Goal: Register for event/course

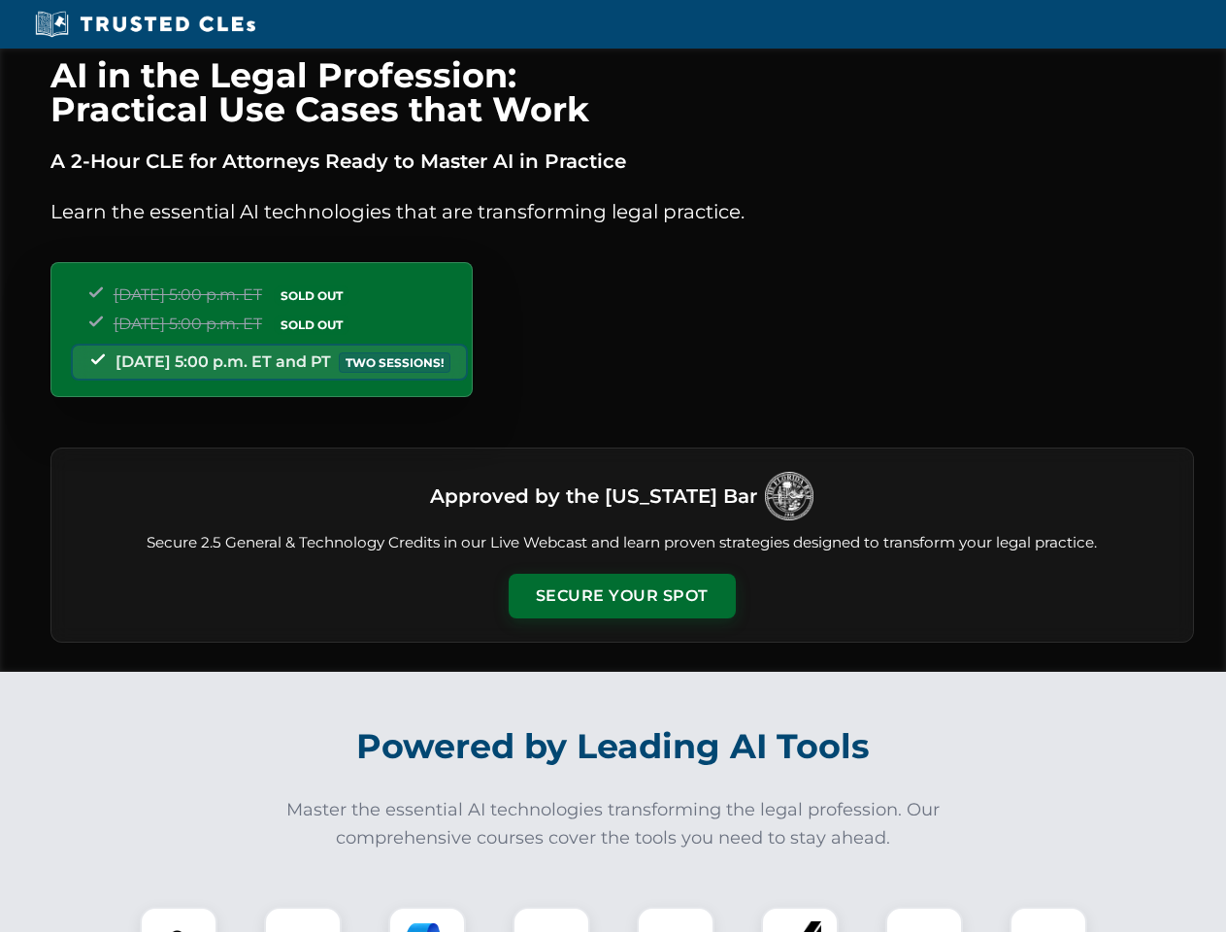
click at [621, 596] on button "Secure Your Spot" at bounding box center [622, 596] width 227 height 45
click at [179, 919] on img at bounding box center [178, 945] width 56 height 56
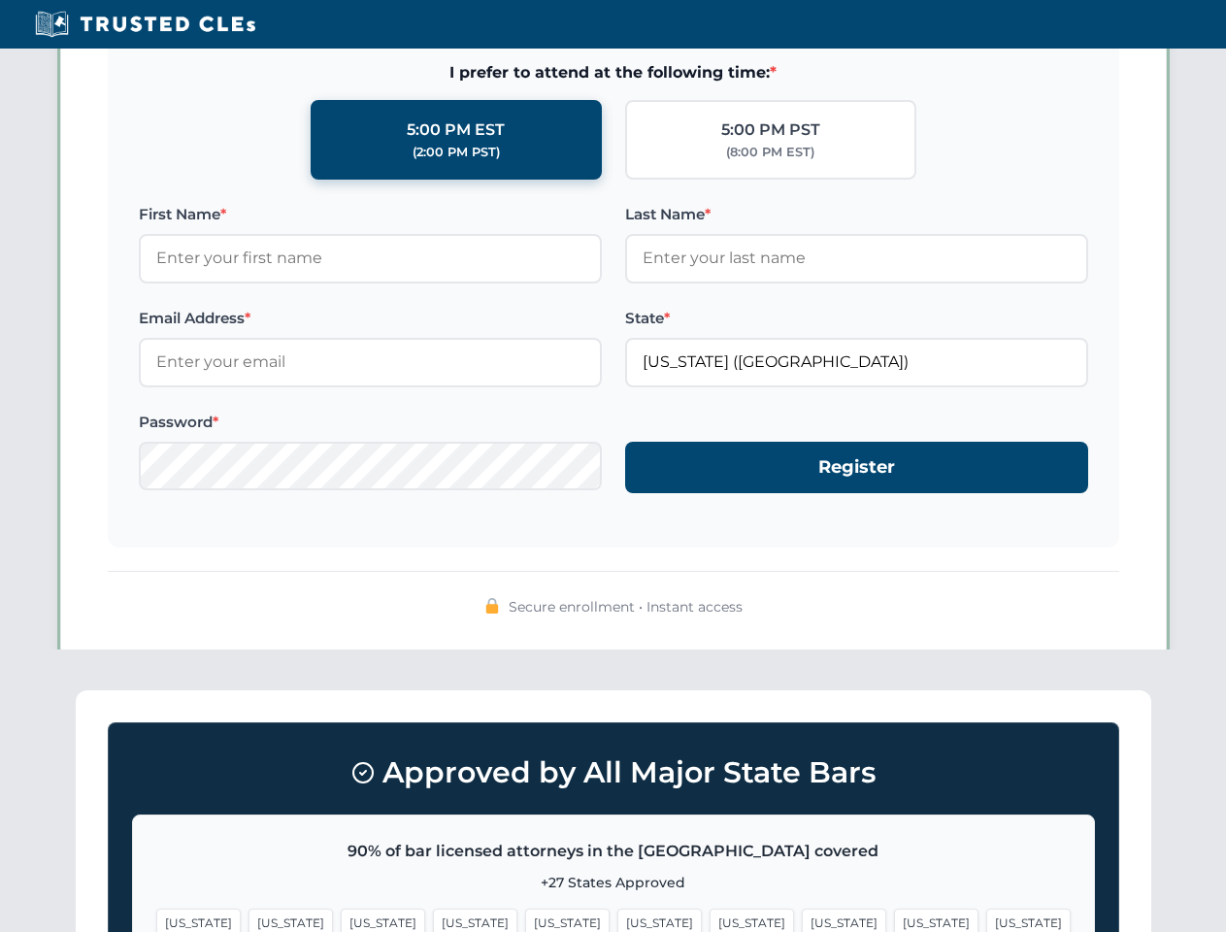
click at [709, 919] on span "[US_STATE]" at bounding box center [751, 922] width 84 height 28
click at [894, 919] on span "[US_STATE]" at bounding box center [936, 922] width 84 height 28
